Goal: Task Accomplishment & Management: Manage account settings

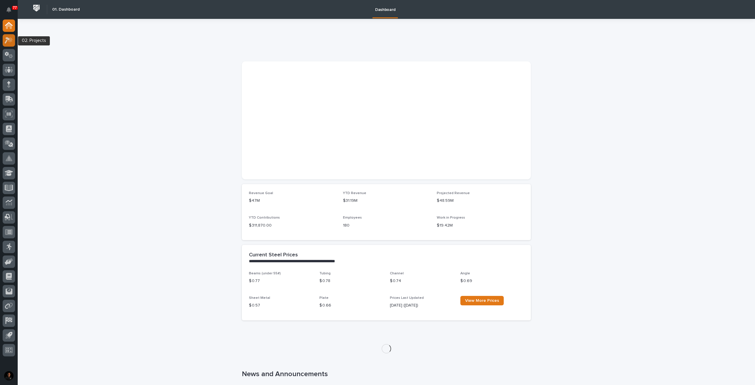
click at [6, 43] on icon at bounding box center [7, 40] width 5 height 6
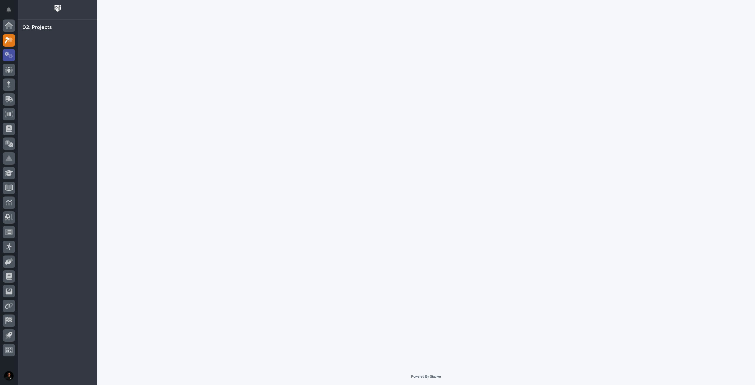
click at [9, 53] on icon at bounding box center [7, 54] width 4 height 4
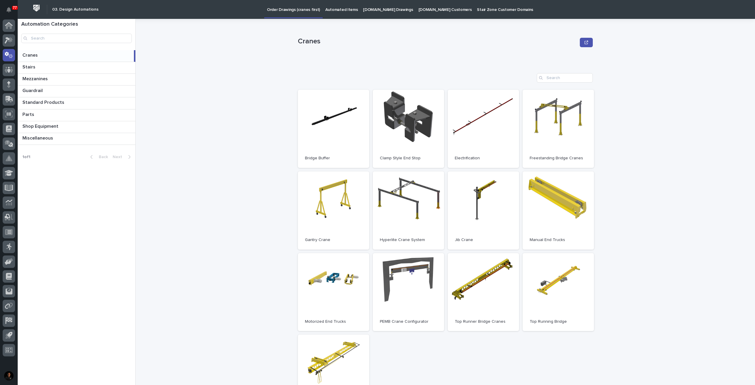
click at [337, 7] on p "Automated Items" at bounding box center [341, 6] width 32 height 12
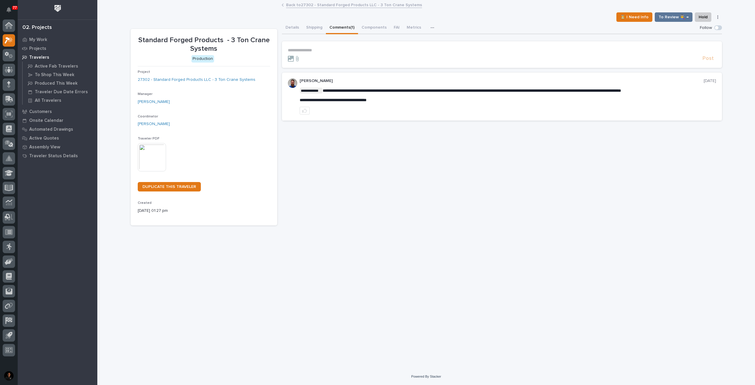
click at [338, 48] on p "**********" at bounding box center [502, 50] width 428 height 5
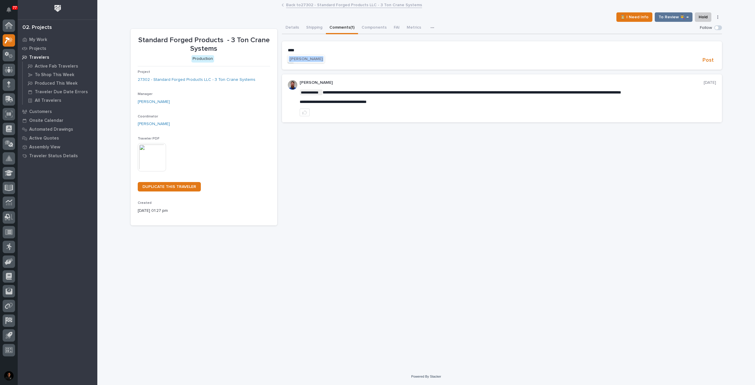
click at [323, 59] on span "Weston Hochstetler" at bounding box center [306, 59] width 33 height 4
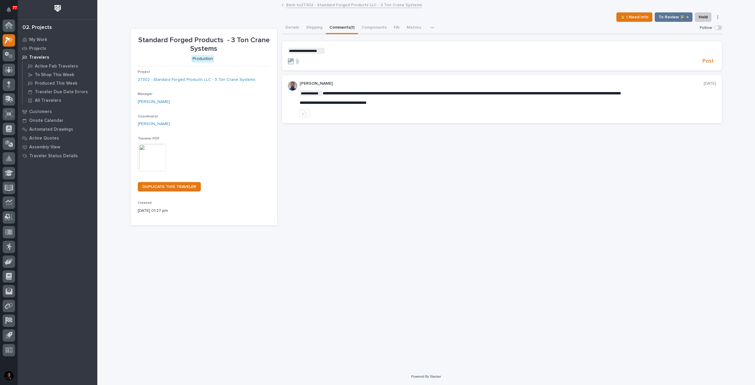
click at [344, 52] on p "**********" at bounding box center [502, 51] width 428 height 6
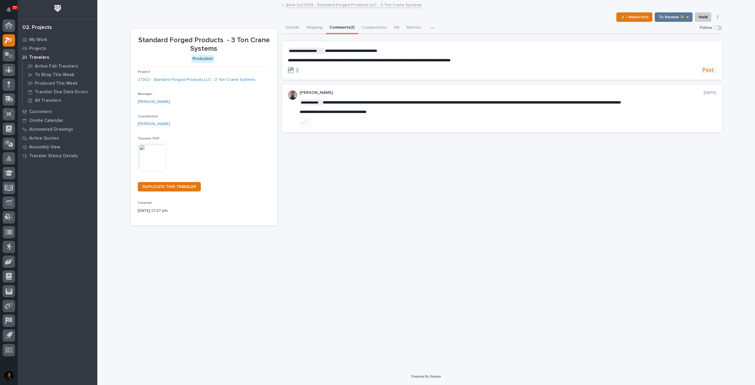
click at [708, 70] on span "Post" at bounding box center [707, 70] width 11 height 7
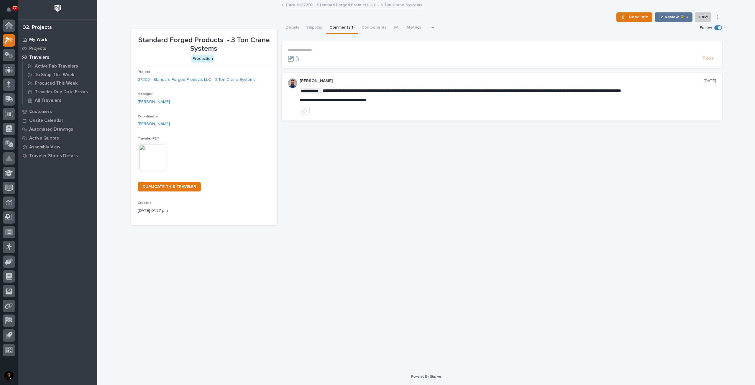
click at [32, 38] on p "My Work" at bounding box center [38, 39] width 18 height 5
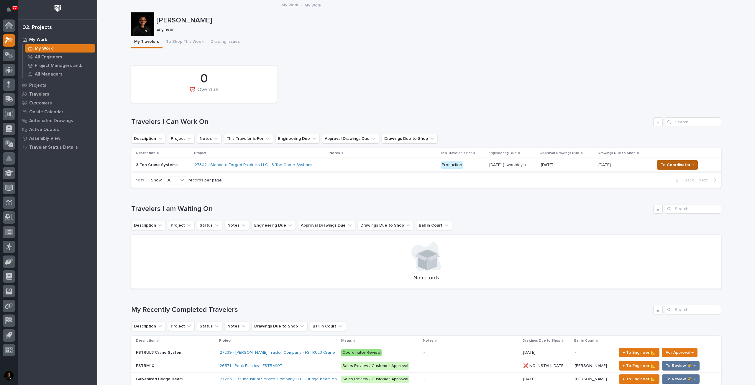
click at [666, 163] on span "To Coordinator →" at bounding box center [676, 164] width 33 height 7
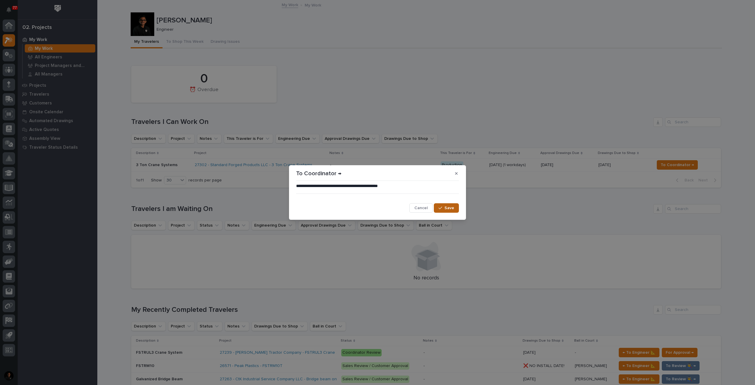
click at [439, 203] on button "Save" at bounding box center [446, 207] width 25 height 9
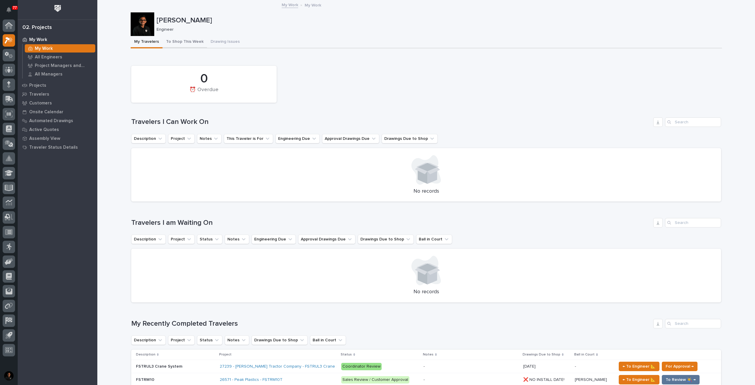
click at [181, 45] on button "To Shop This Week" at bounding box center [184, 42] width 45 height 12
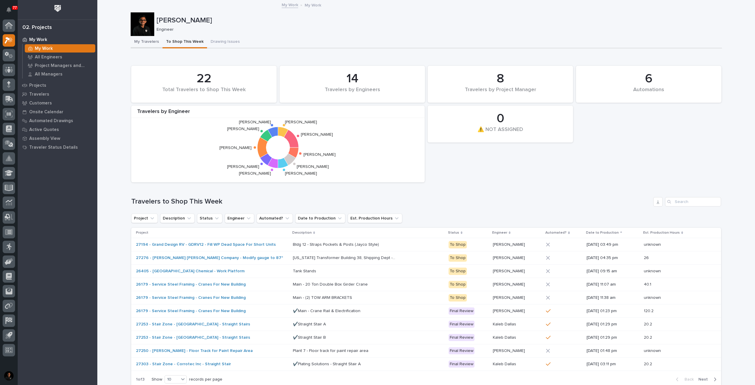
click at [146, 46] on button "My Travelers" at bounding box center [147, 42] width 32 height 12
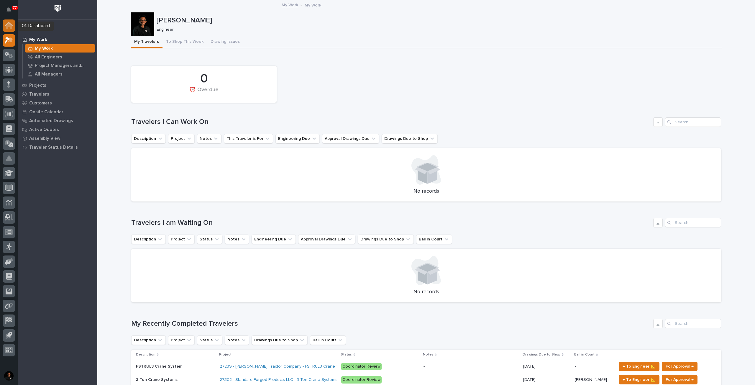
click at [6, 24] on icon at bounding box center [9, 25] width 8 height 7
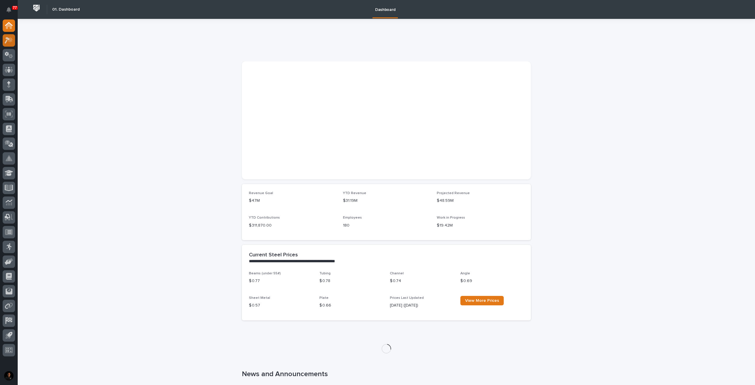
click at [10, 46] on div at bounding box center [9, 40] width 12 height 12
